Goal: Transaction & Acquisition: Purchase product/service

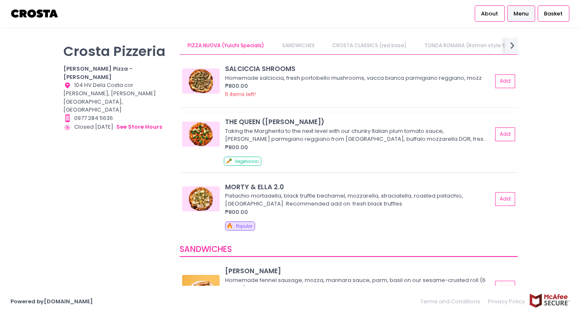
scroll to position [22, 0]
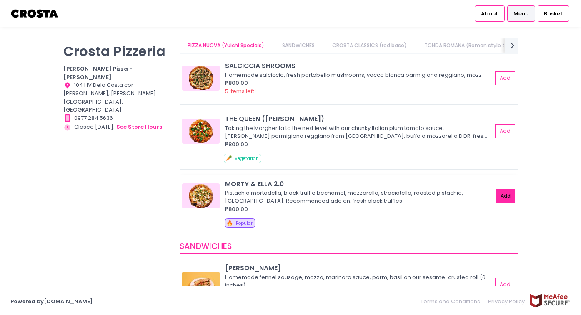
click at [508, 196] on button "Add" at bounding box center [505, 196] width 19 height 14
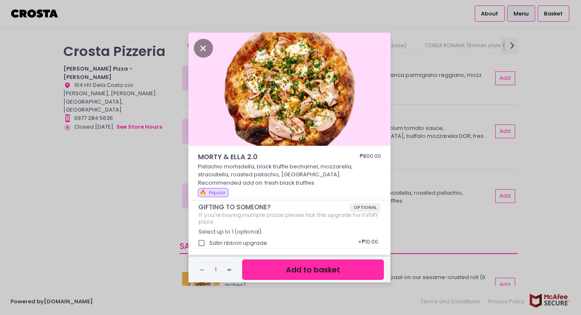
click at [303, 274] on button "Add to basket" at bounding box center [313, 269] width 142 height 20
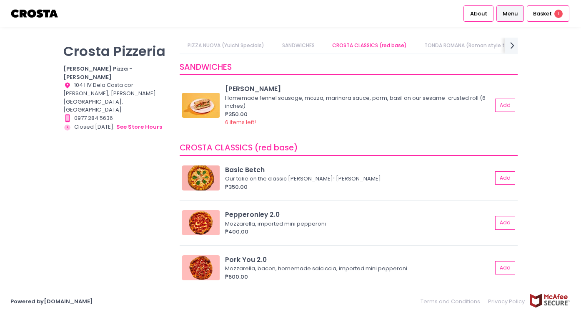
scroll to position [202, 0]
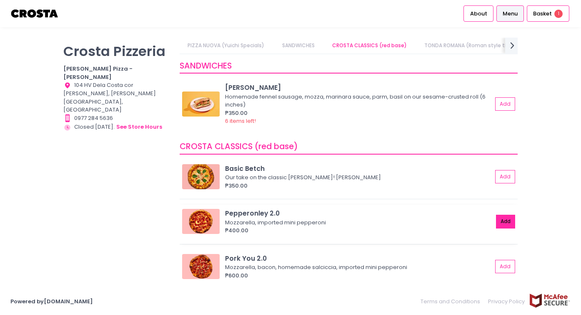
click at [505, 224] on button "Add" at bounding box center [505, 221] width 19 height 14
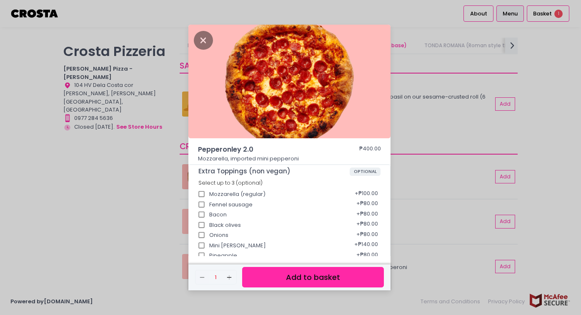
click at [333, 274] on button "Add to basket" at bounding box center [313, 277] width 142 height 20
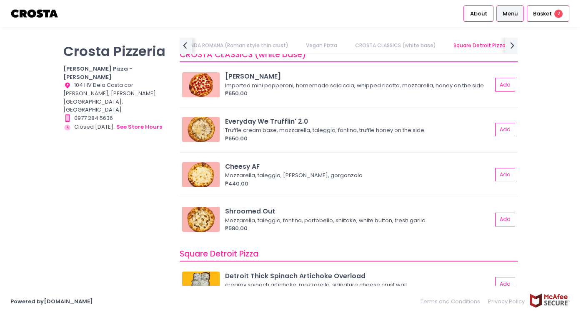
scroll to position [768, 0]
click at [503, 215] on button "Add" at bounding box center [505, 219] width 19 height 14
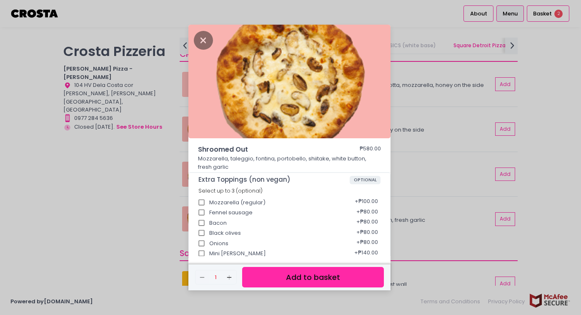
click at [345, 276] on button "Add to basket" at bounding box center [313, 277] width 142 height 20
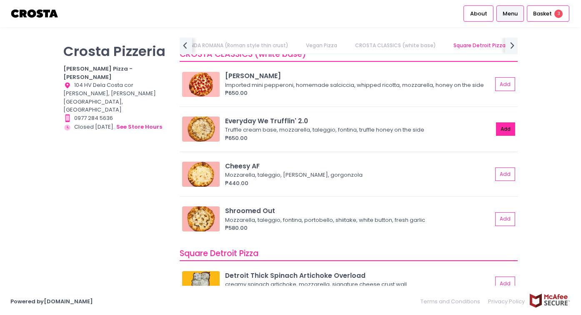
click at [506, 129] on button "Add" at bounding box center [505, 129] width 19 height 14
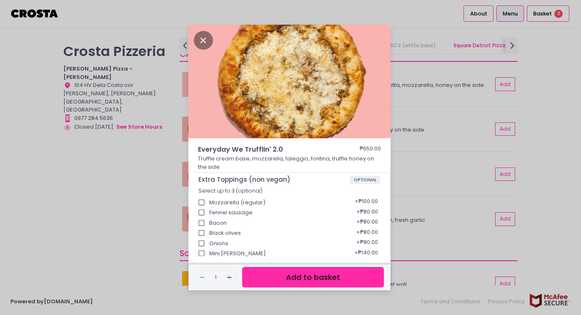
click at [308, 274] on button "Add to basket" at bounding box center [313, 277] width 142 height 20
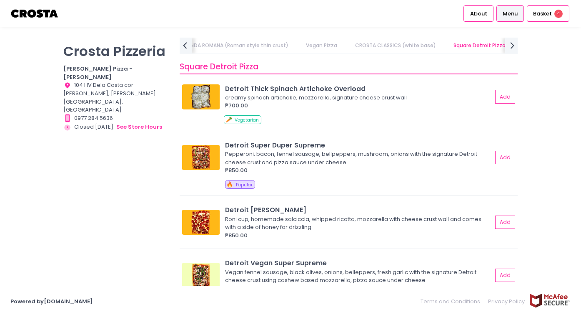
scroll to position [955, 0]
click at [507, 219] on button "Add" at bounding box center [505, 222] width 19 height 14
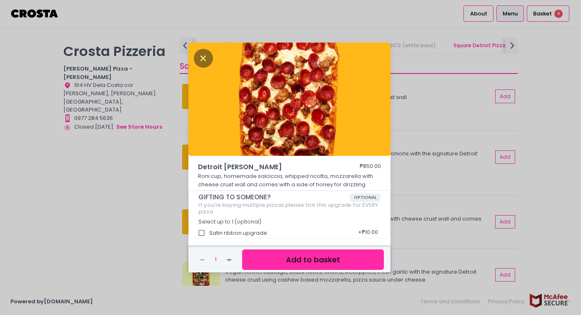
click at [325, 260] on button "Add to basket" at bounding box center [313, 259] width 142 height 20
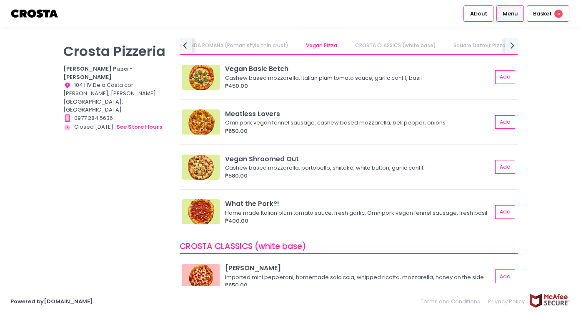
scroll to position [576, 0]
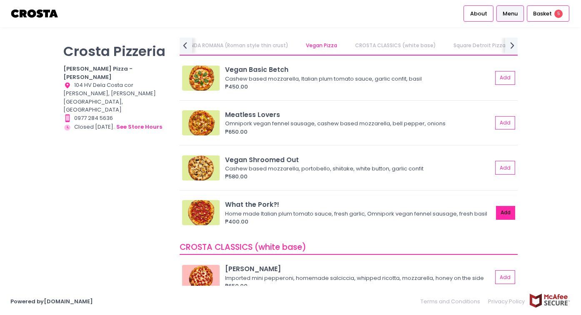
click at [502, 212] on button "Add" at bounding box center [505, 213] width 19 height 14
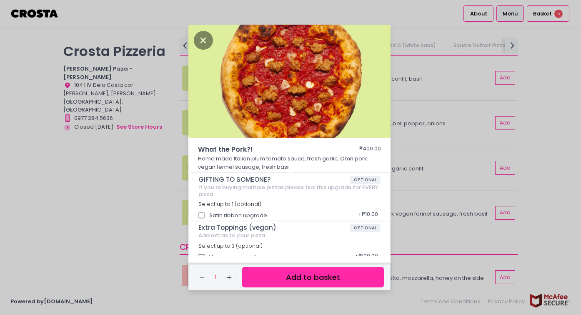
click at [310, 274] on button "Add to basket" at bounding box center [313, 277] width 142 height 20
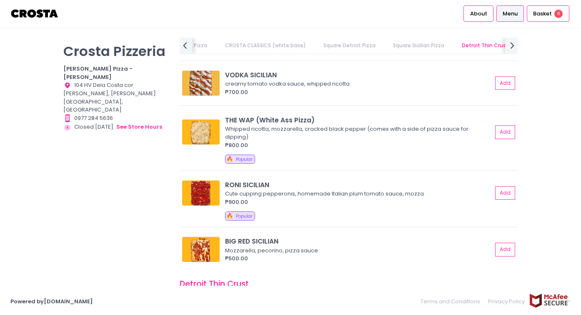
scroll to position [1270, 0]
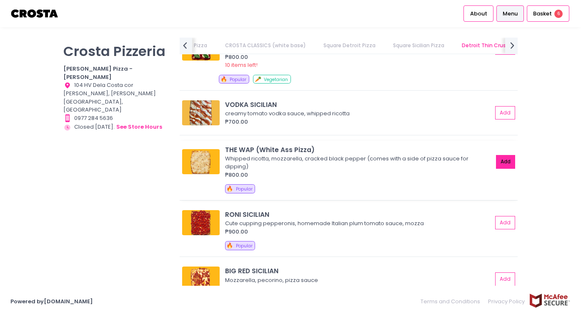
click at [506, 160] on button "Add" at bounding box center [505, 162] width 19 height 14
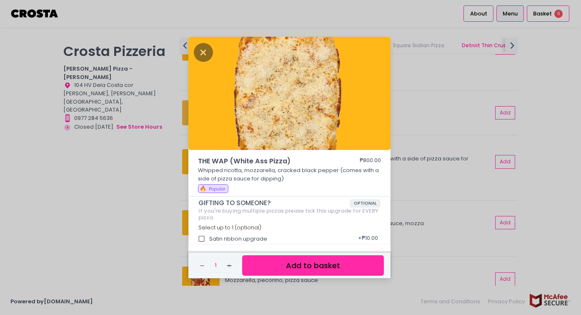
click at [334, 270] on button "Add to basket" at bounding box center [313, 265] width 142 height 20
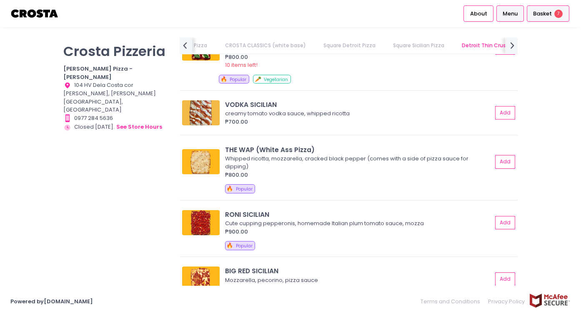
click at [541, 10] on span "Basket" at bounding box center [543, 14] width 19 height 8
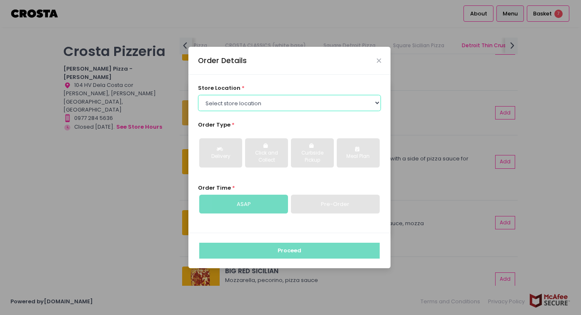
click at [284, 103] on select "Select store location [PERSON_NAME] Pizza - [PERSON_NAME] Pizza - [GEOGRAPHIC_D…" at bounding box center [290, 103] width 184 height 16
select select "5fabb2e53664a8677beaeb89"
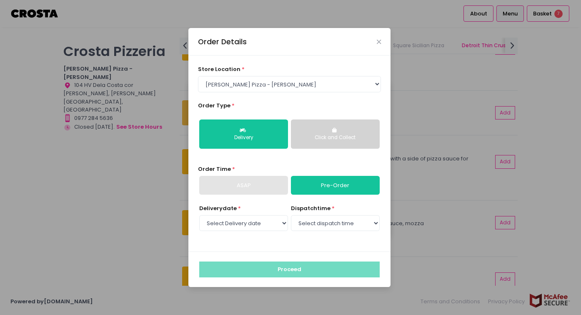
click at [237, 184] on div "ASAP" at bounding box center [243, 185] width 89 height 19
click at [328, 137] on div "Click and Collect" at bounding box center [335, 138] width 77 height 8
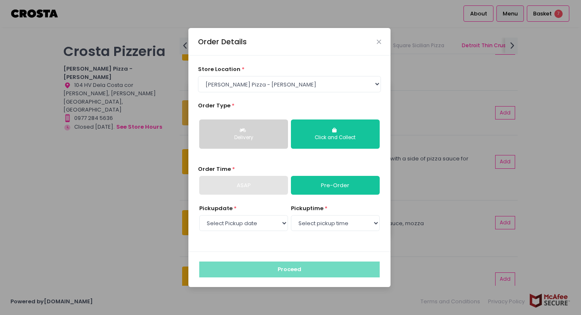
click at [241, 131] on icon "button" at bounding box center [244, 130] width 8 height 5
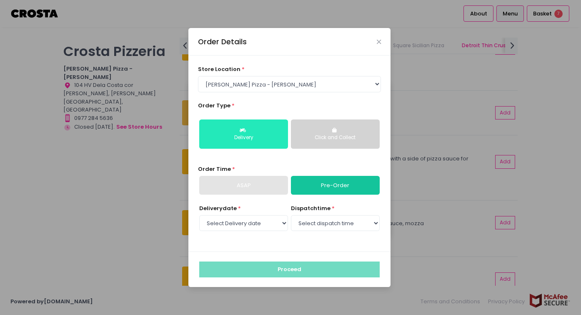
click at [245, 134] on div "Delivery" at bounding box center [243, 138] width 77 height 8
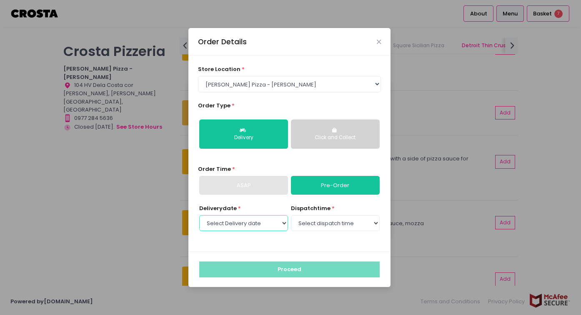
click at [252, 220] on select "Select Delivery date [DATE] [DATE] [DATE] [DATE] [DATE]" at bounding box center [243, 223] width 89 height 16
select select "[DATE]"
click at [329, 225] on select "Select dispatch time 12:00 PM - 12:30 PM 12:30 PM - 01:00 PM 01:00 PM - 01:30 P…" at bounding box center [335, 223] width 89 height 16
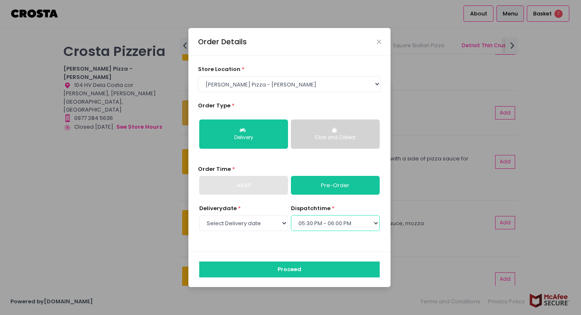
click at [319, 225] on select "Select dispatch time 12:00 PM - 12:30 PM 12:30 PM - 01:00 PM 01:00 PM - 01:30 P…" at bounding box center [335, 223] width 89 height 16
select select "18:30"
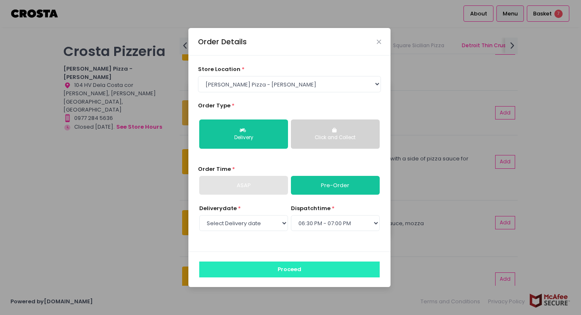
click at [305, 269] on button "Proceed" at bounding box center [289, 269] width 181 height 16
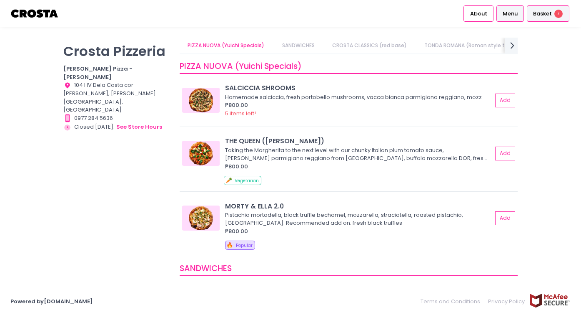
click at [544, 13] on span "Basket" at bounding box center [543, 14] width 19 height 8
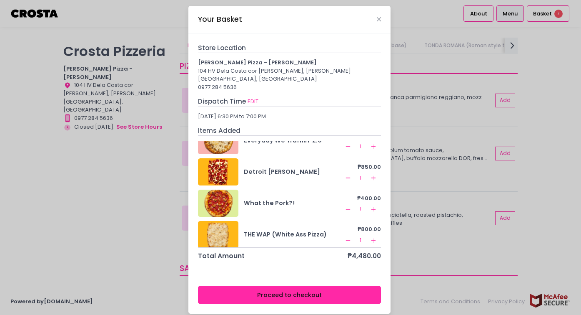
scroll to position [116, 0]
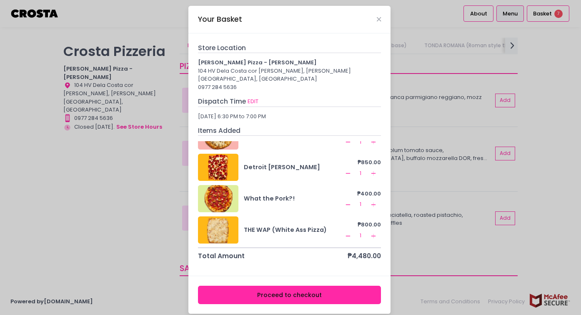
click at [301, 286] on button "Proceed to checkout" at bounding box center [290, 294] width 184 height 19
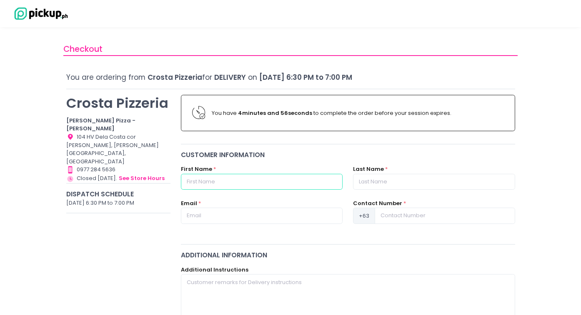
click at [304, 181] on input "text" at bounding box center [262, 182] width 162 height 16
type input "[PERSON_NAME]"
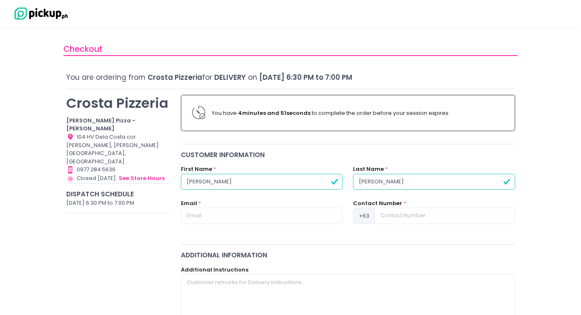
type input "[PERSON_NAME]"
type input "[EMAIL_ADDRESS][DOMAIN_NAME]"
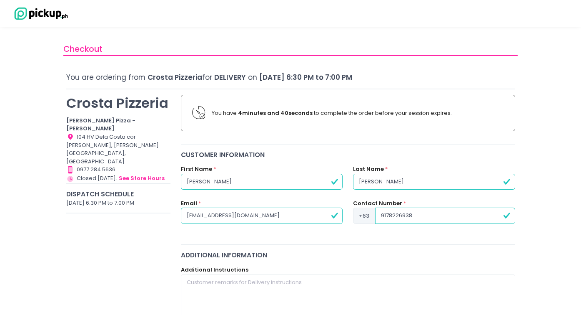
type input "9178226938"
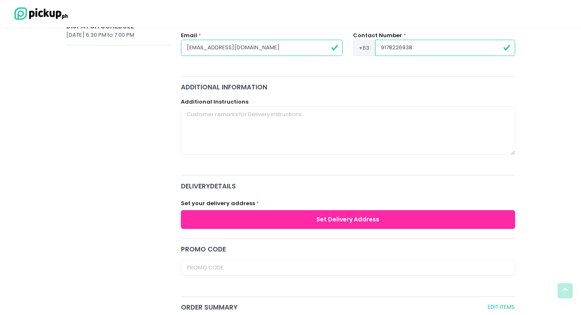
scroll to position [191, 0]
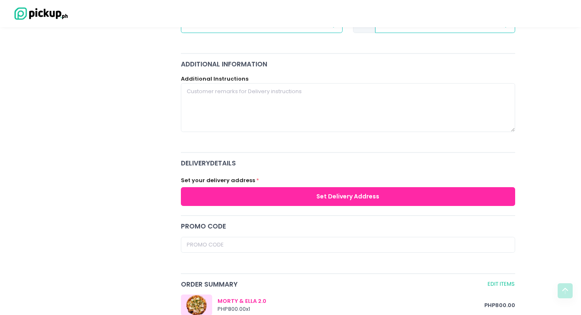
click at [435, 195] on button "Set Delivery Address" at bounding box center [348, 196] width 335 height 19
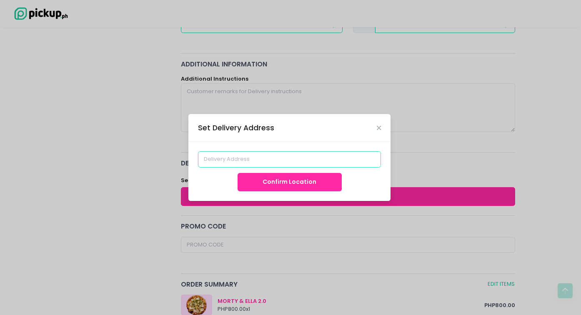
click at [346, 153] on input at bounding box center [290, 159] width 184 height 16
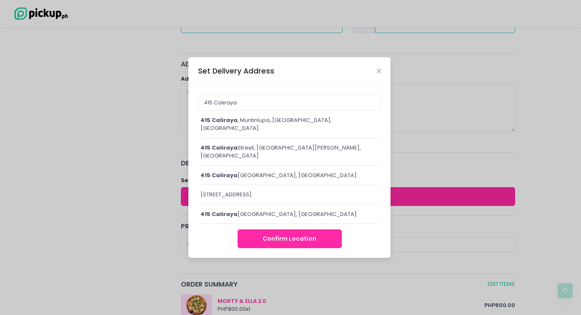
click at [307, 126] on div "[STREET_ADDRESS]" at bounding box center [290, 124] width 178 height 16
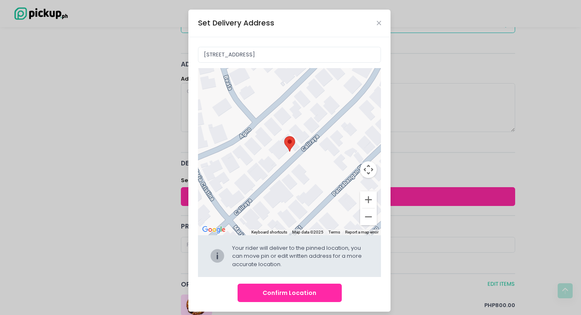
drag, startPoint x: 302, startPoint y: 143, endPoint x: 312, endPoint y: 125, distance: 21.3
click at [312, 125] on div "Move pin to edit location" at bounding box center [290, 151] width 184 height 167
type input "[STREET_ADDRESS]"
click at [315, 292] on button "Confirm Location" at bounding box center [290, 292] width 104 height 19
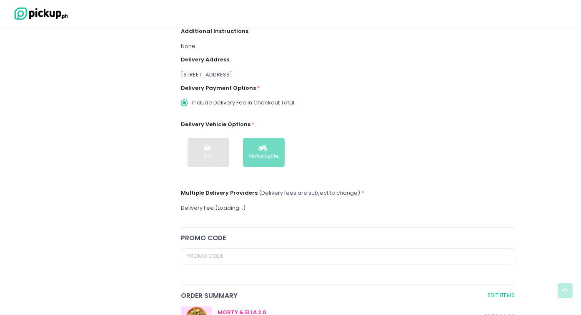
scroll to position [179, 0]
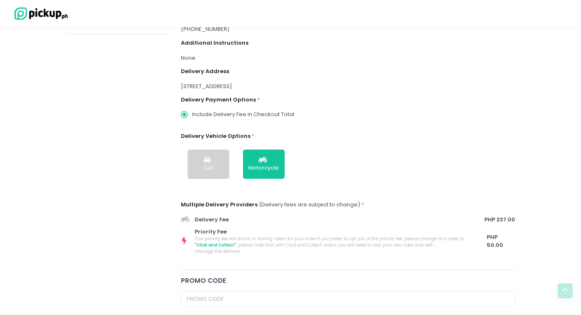
click at [280, 85] on div "[STREET_ADDRESS]" at bounding box center [348, 86] width 335 height 8
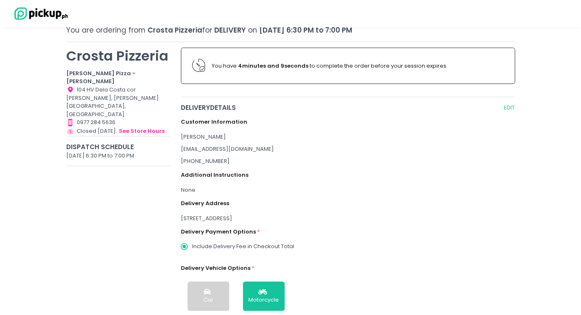
scroll to position [87, 0]
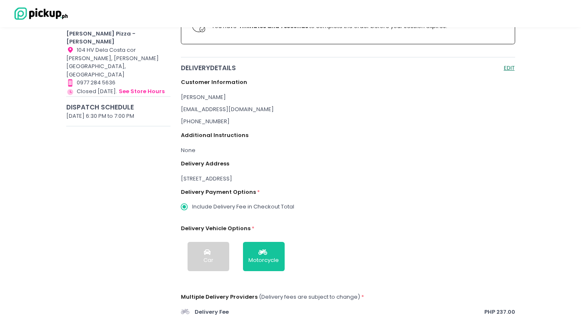
click at [513, 68] on button "EDIT" at bounding box center [510, 68] width 12 height 10
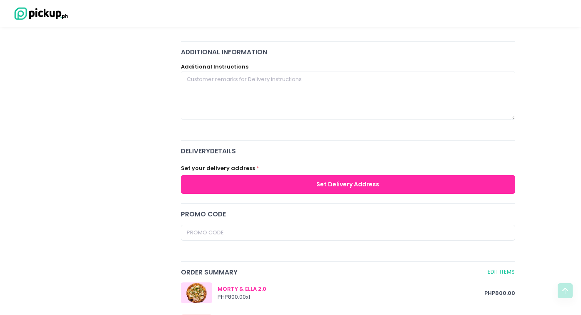
scroll to position [211, 0]
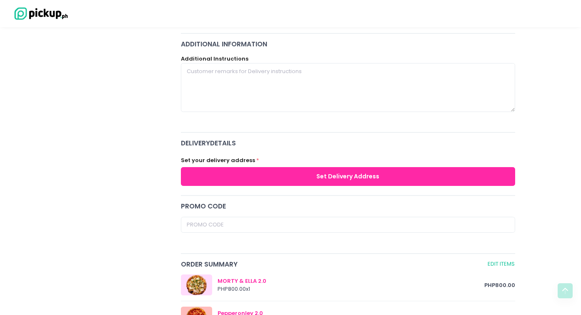
click at [294, 173] on button "Set Delivery Address" at bounding box center [348, 176] width 335 height 19
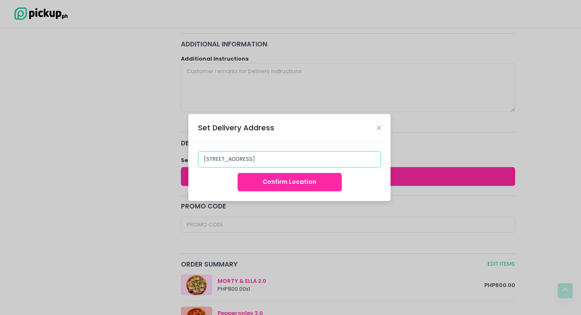
click at [231, 154] on input "[STREET_ADDRESS]" at bounding box center [290, 159] width 184 height 16
click at [211, 159] on input "[STREET_ADDRESS]" at bounding box center [290, 159] width 184 height 16
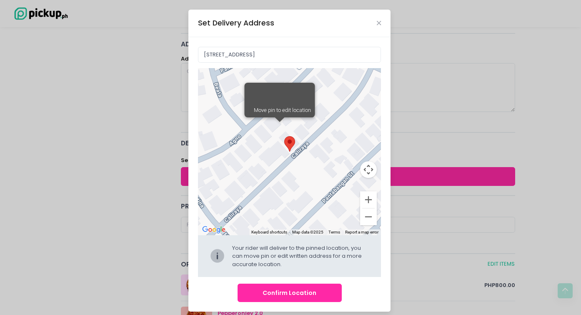
drag, startPoint x: 303, startPoint y: 156, endPoint x: 303, endPoint y: 140, distance: 16.3
click at [303, 140] on div "Move pin to edit location" at bounding box center [290, 151] width 184 height 167
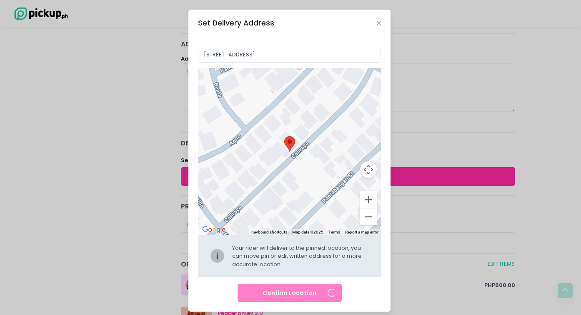
type input "[STREET_ADDRESS]"
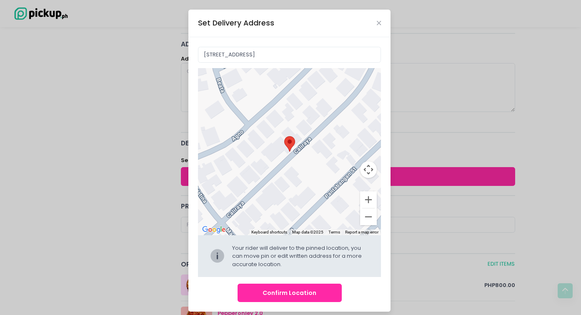
drag, startPoint x: 303, startPoint y: 140, endPoint x: 306, endPoint y: 134, distance: 6.4
click at [306, 134] on div at bounding box center [290, 151] width 184 height 167
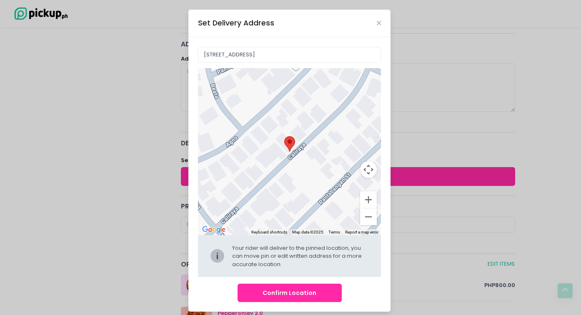
drag, startPoint x: 307, startPoint y: 133, endPoint x: 300, endPoint y: 140, distance: 9.7
click at [300, 140] on div at bounding box center [290, 151] width 184 height 167
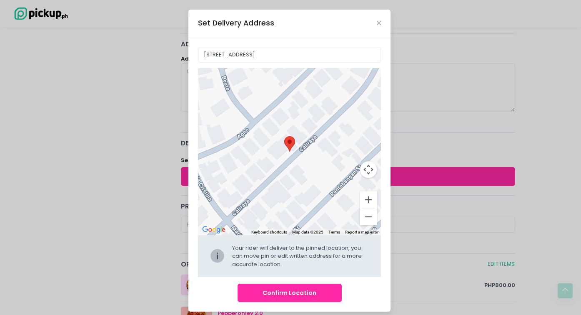
drag, startPoint x: 302, startPoint y: 134, endPoint x: 314, endPoint y: 125, distance: 14.3
click at [314, 125] on div at bounding box center [290, 151] width 184 height 167
click at [286, 290] on button "Confirm Location" at bounding box center [290, 292] width 104 height 19
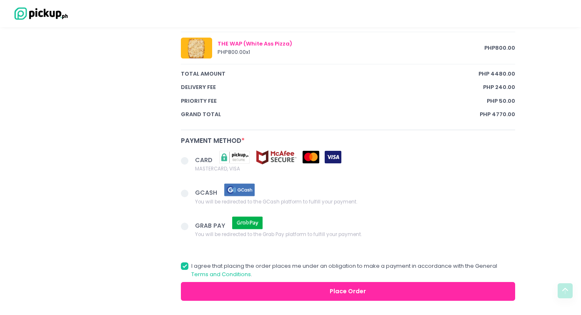
scroll to position [684, 0]
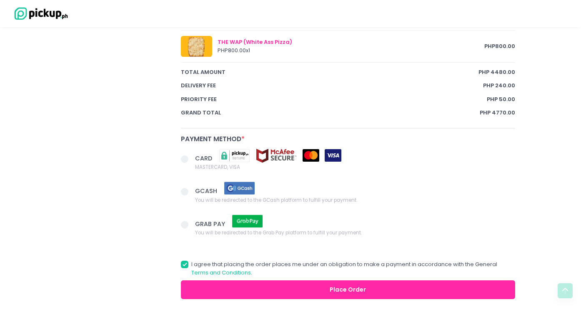
click at [184, 155] on span at bounding box center [185, 159] width 8 height 8
click at [191, 155] on input "CARD MASTERCARD, VISA" at bounding box center [193, 157] width 5 height 5
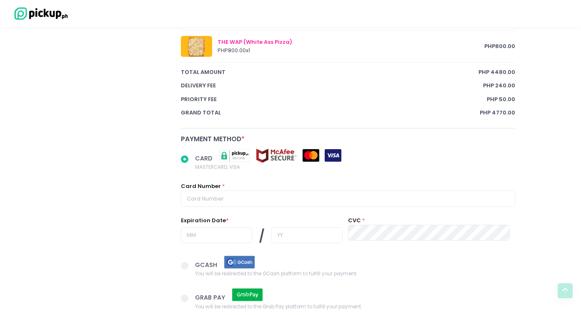
click at [184, 155] on span at bounding box center [185, 159] width 8 height 8
click at [191, 155] on input "CARD MASTERCARD, VISA" at bounding box center [193, 157] width 5 height 5
click at [186, 155] on span at bounding box center [185, 159] width 8 height 8
click at [191, 155] on input "CARD MASTERCARD, VISA" at bounding box center [193, 157] width 5 height 5
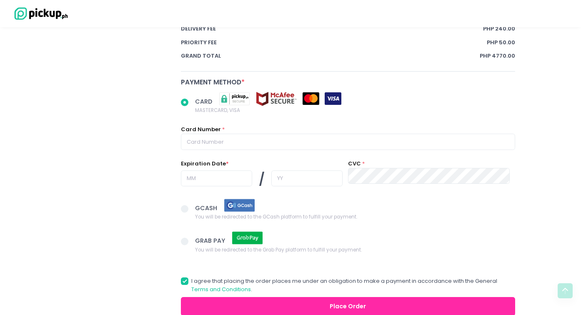
scroll to position [745, 0]
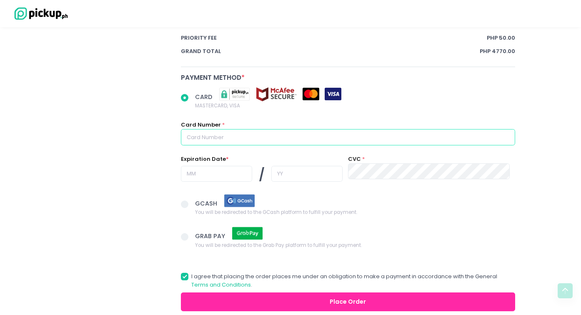
click at [206, 130] on input "text" at bounding box center [348, 137] width 335 height 16
radio input "true"
type input "5"
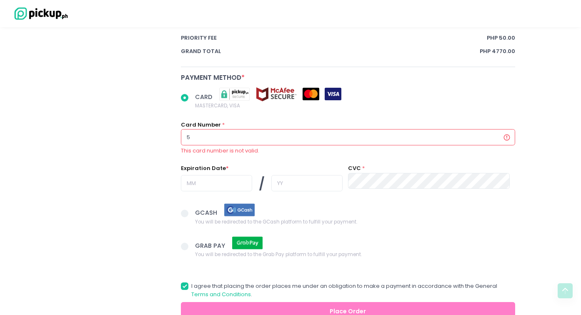
radio input "true"
type input "53"
radio input "true"
type input "5"
radio input "true"
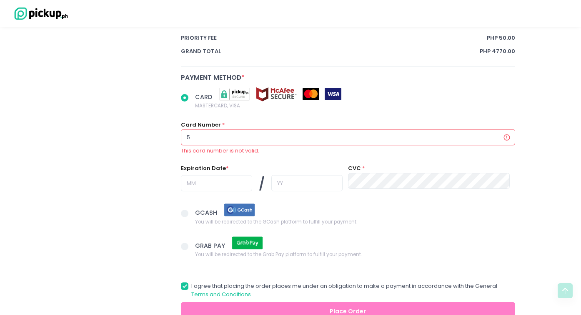
type input "52"
radio input "true"
type input "524"
radio input "true"
type input "5243"
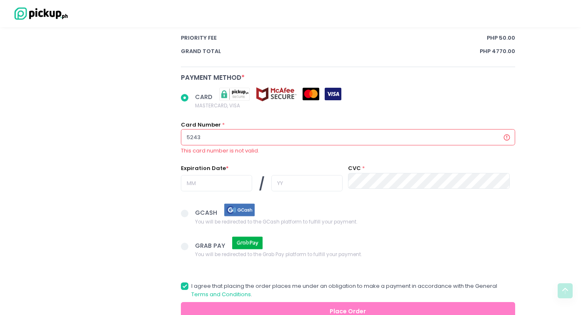
radio input "true"
type input "52430"
radio input "true"
type input "524301"
radio input "true"
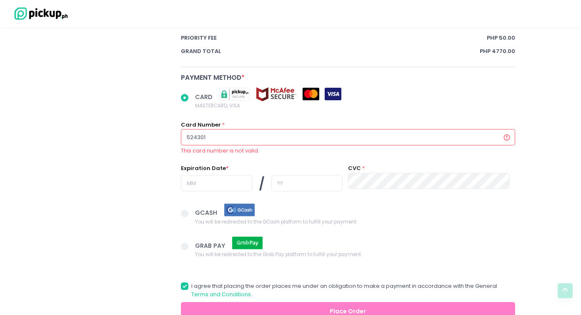
type input "5243010"
radio input "true"
type input "52430102"
radio input "true"
type input "524301029"
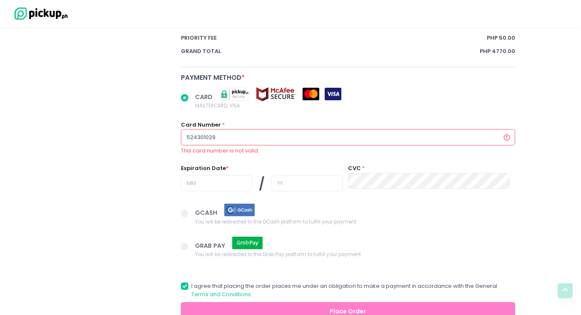
radio input "true"
type input "5243010299"
radio input "true"
type input "52430102996"
radio input "true"
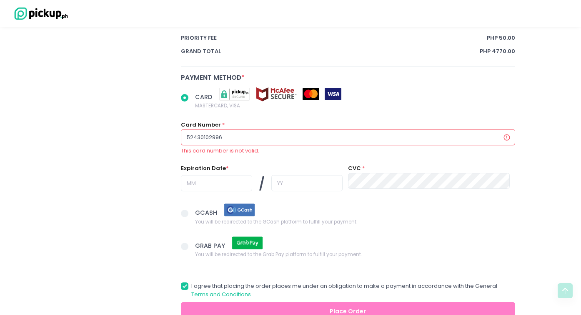
type input "524301029960"
radio input "true"
type input "52430102996"
radio input "true"
type input "5243010299"
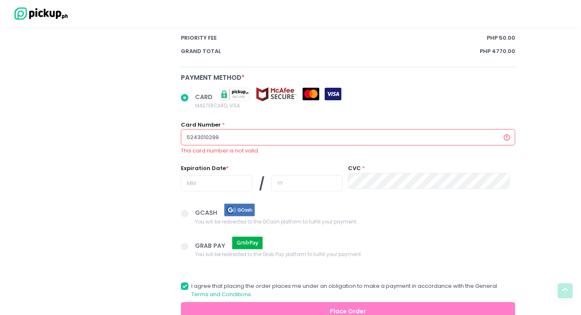
radio input "true"
type input "52430102995"
radio input "true"
type input "524301029950"
radio input "true"
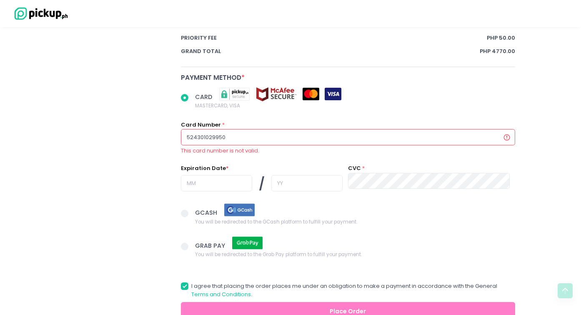
type input "5243010299508"
radio input "true"
type input "52430102995088"
radio input "true"
type input "524301029950881"
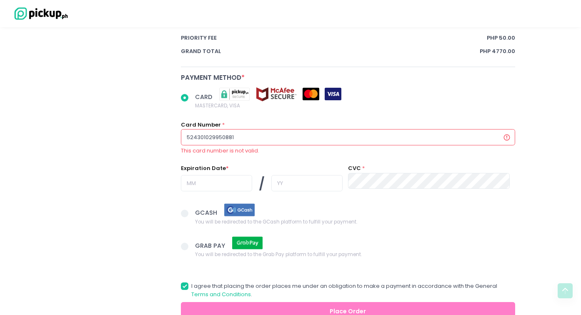
radio input "true"
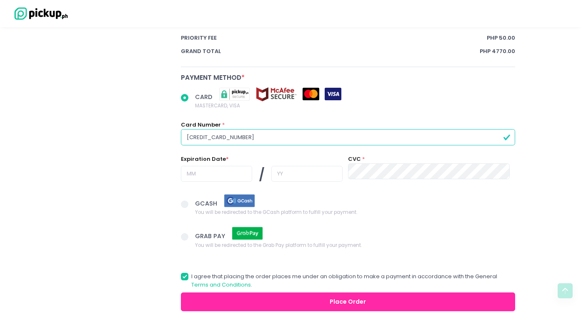
type input "[CREDIT_CARD_NUMBER]"
click at [194, 166] on input "text" at bounding box center [216, 174] width 71 height 16
radio input "true"
type input "0"
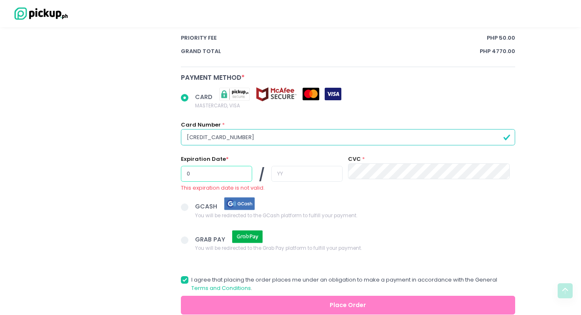
radio input "true"
type input "04"
click at [280, 166] on input "text" at bounding box center [307, 174] width 71 height 16
radio input "true"
type input "2"
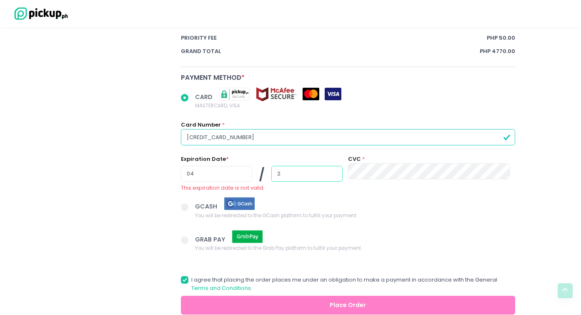
radio input "true"
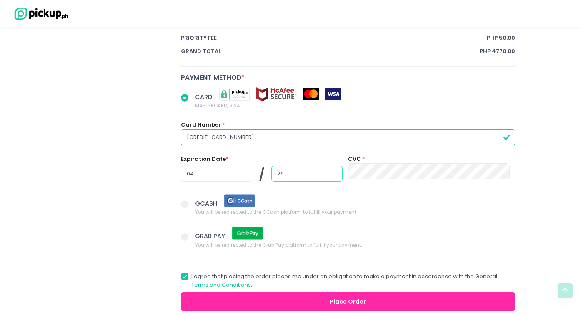
type input "26"
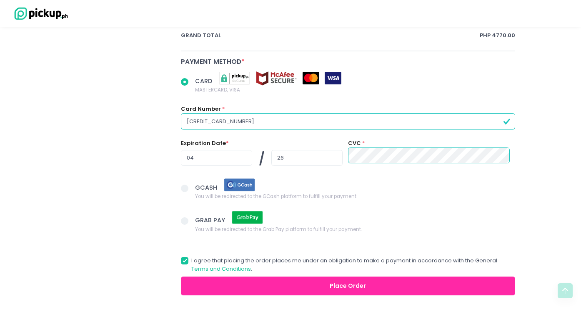
scroll to position [784, 0]
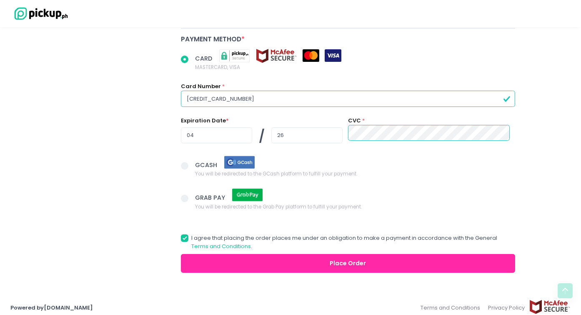
click at [292, 254] on button "Place Order" at bounding box center [348, 263] width 335 height 19
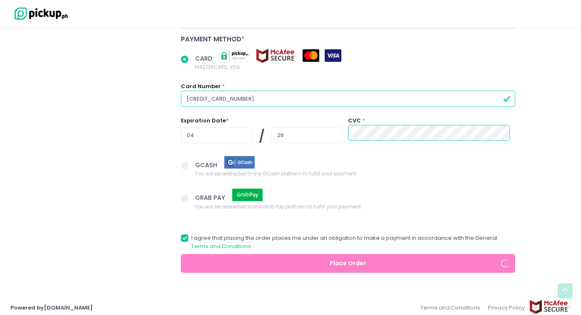
radio input "true"
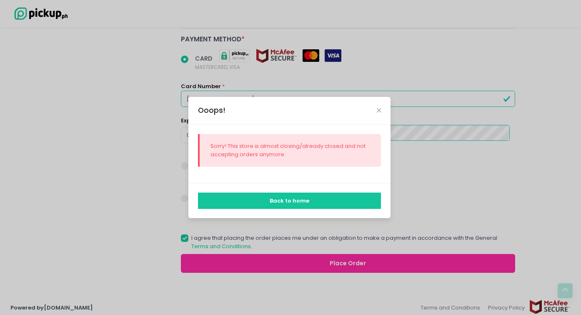
click at [337, 199] on button "Back to home" at bounding box center [290, 200] width 184 height 16
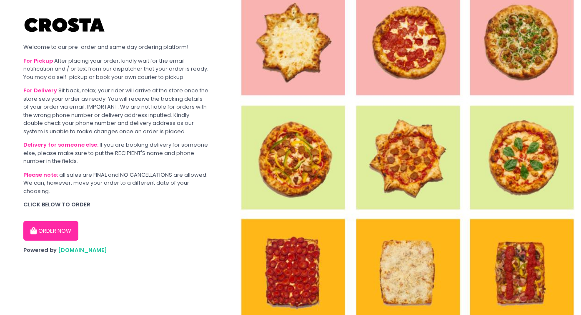
click at [52, 231] on button "ORDER NOW" at bounding box center [50, 231] width 55 height 20
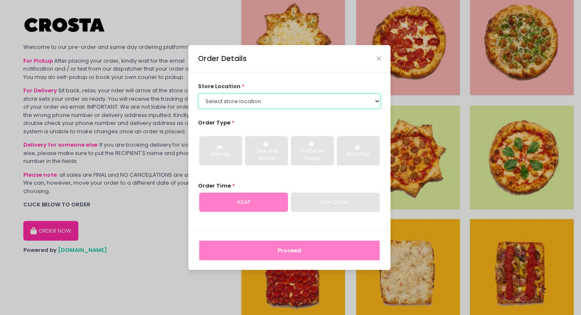
click at [283, 102] on select "Select store location [PERSON_NAME] Pizza - [PERSON_NAME] Pizza - [GEOGRAPHIC_D…" at bounding box center [290, 101] width 184 height 16
select select "5fabb2e53664a8677beaeb89"
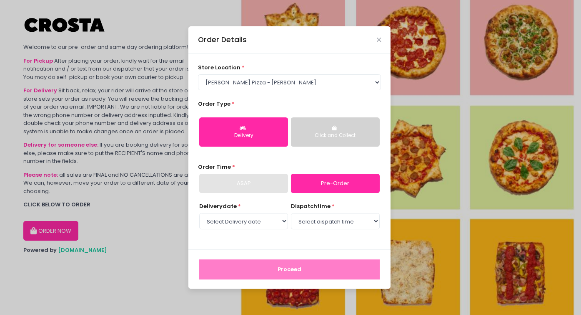
drag, startPoint x: 286, startPoint y: 40, endPoint x: 363, endPoint y: 43, distance: 77.2
click at [363, 43] on div "Order Details" at bounding box center [290, 40] width 202 height 28
click at [335, 131] on icon "button" at bounding box center [335, 128] width 6 height 5
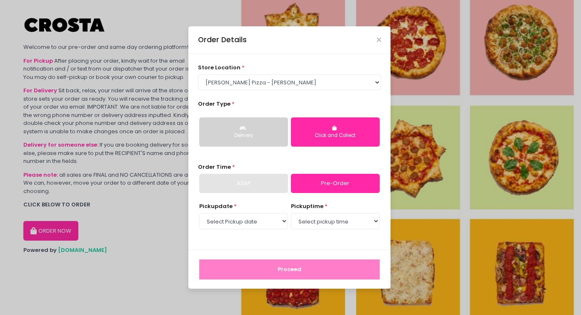
click at [266, 128] on button "Delivery" at bounding box center [243, 131] width 89 height 29
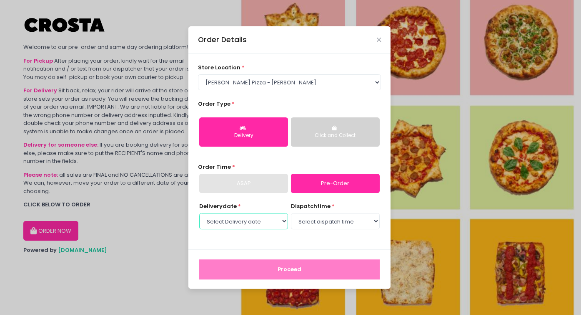
click at [264, 219] on select "Select Delivery date [DATE] [DATE] [DATE] [DATE] [DATE]" at bounding box center [243, 221] width 89 height 16
select select "[DATE]"
click at [335, 221] on select "Select dispatch time 12:00 PM - 12:30 PM 12:30 PM - 01:00 PM 01:00 PM - 01:30 P…" at bounding box center [335, 221] width 89 height 16
select select "18:30"
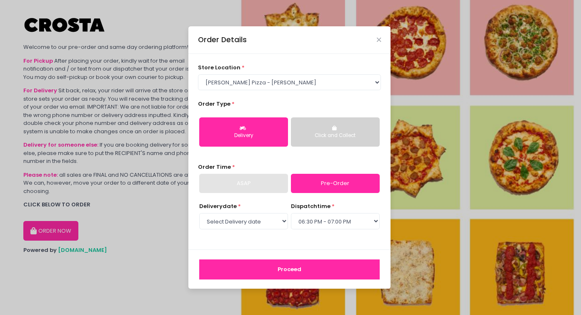
click at [303, 270] on button "Proceed" at bounding box center [289, 269] width 181 height 20
